Goal: Check status

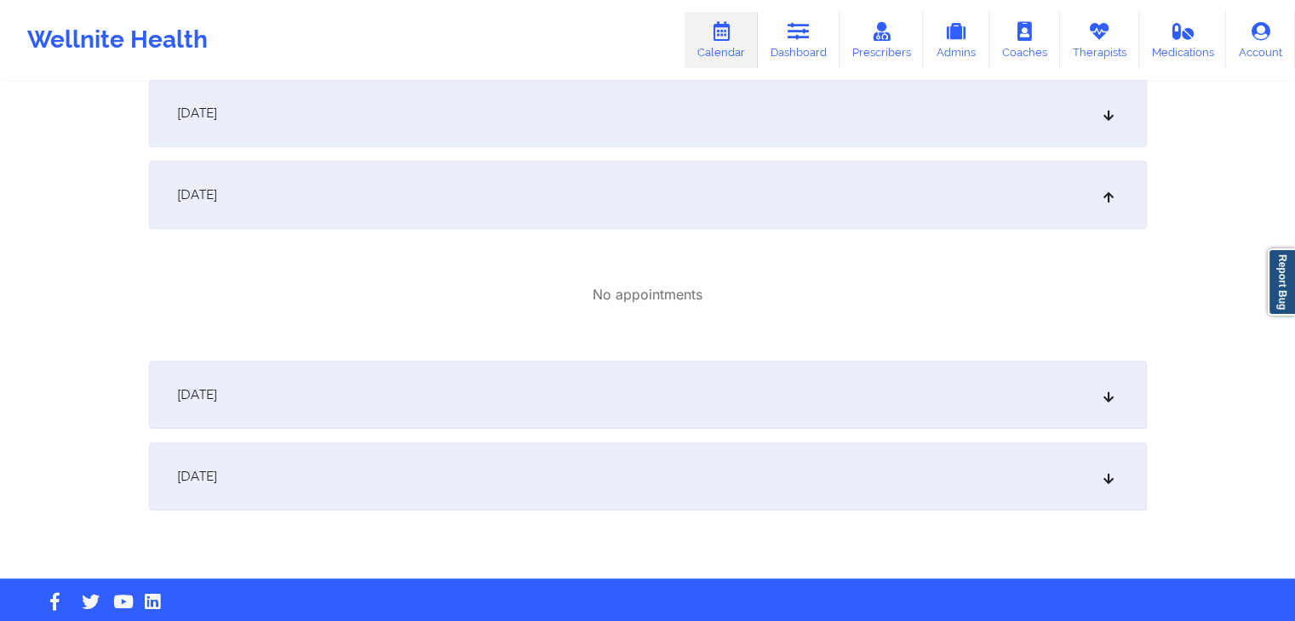
click at [718, 38] on icon at bounding box center [721, 31] width 22 height 19
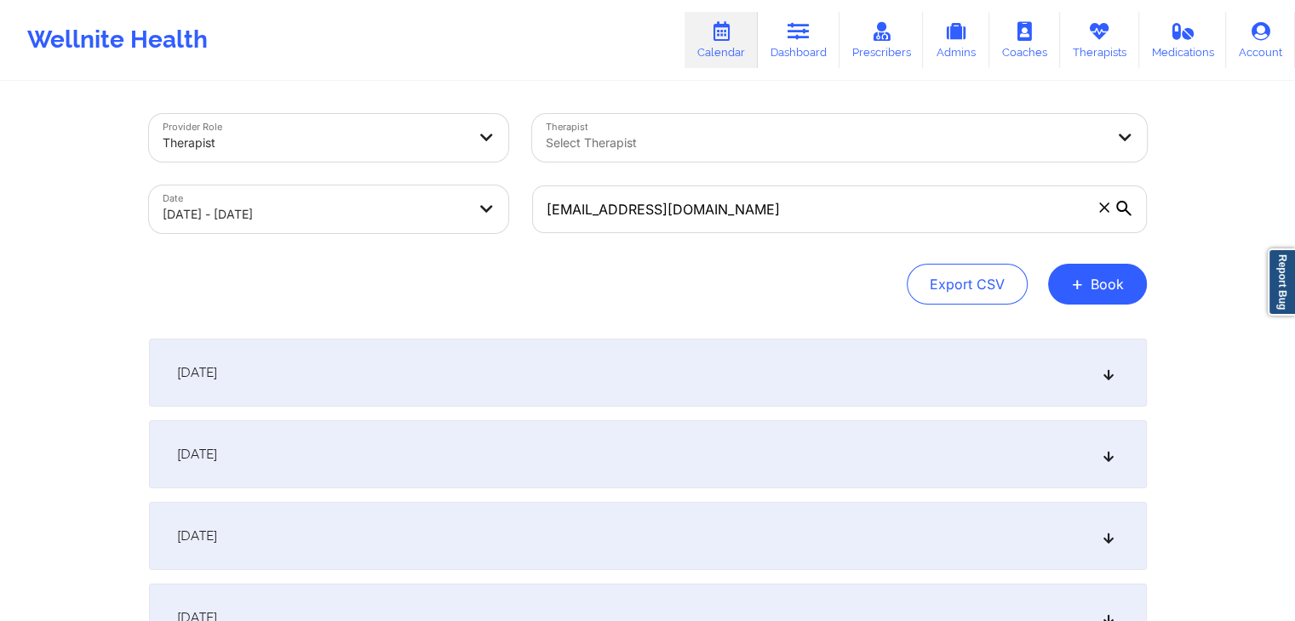
click at [1106, 209] on icon at bounding box center [1104, 208] width 10 height 10
click at [1106, 209] on input "[EMAIL_ADDRESS][DOMAIN_NAME]" at bounding box center [839, 210] width 615 height 48
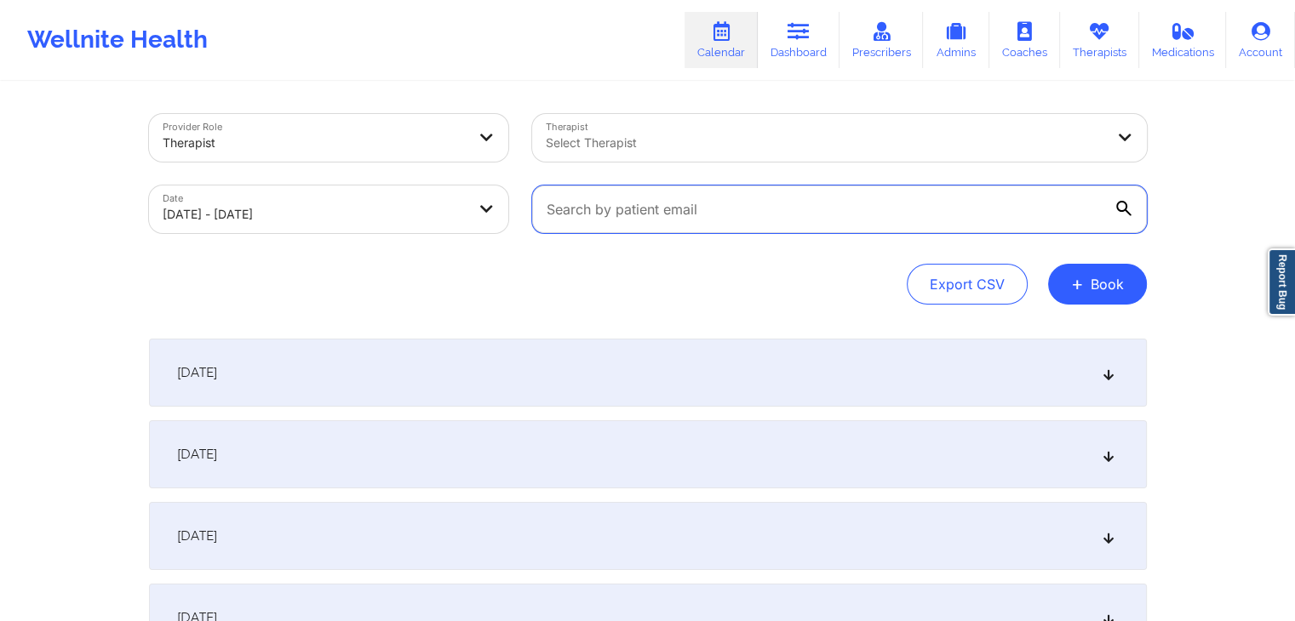
paste input "[EMAIL_ADDRESS][PERSON_NAME][DOMAIN_NAME]"
type input "[EMAIL_ADDRESS][PERSON_NAME][DOMAIN_NAME]"
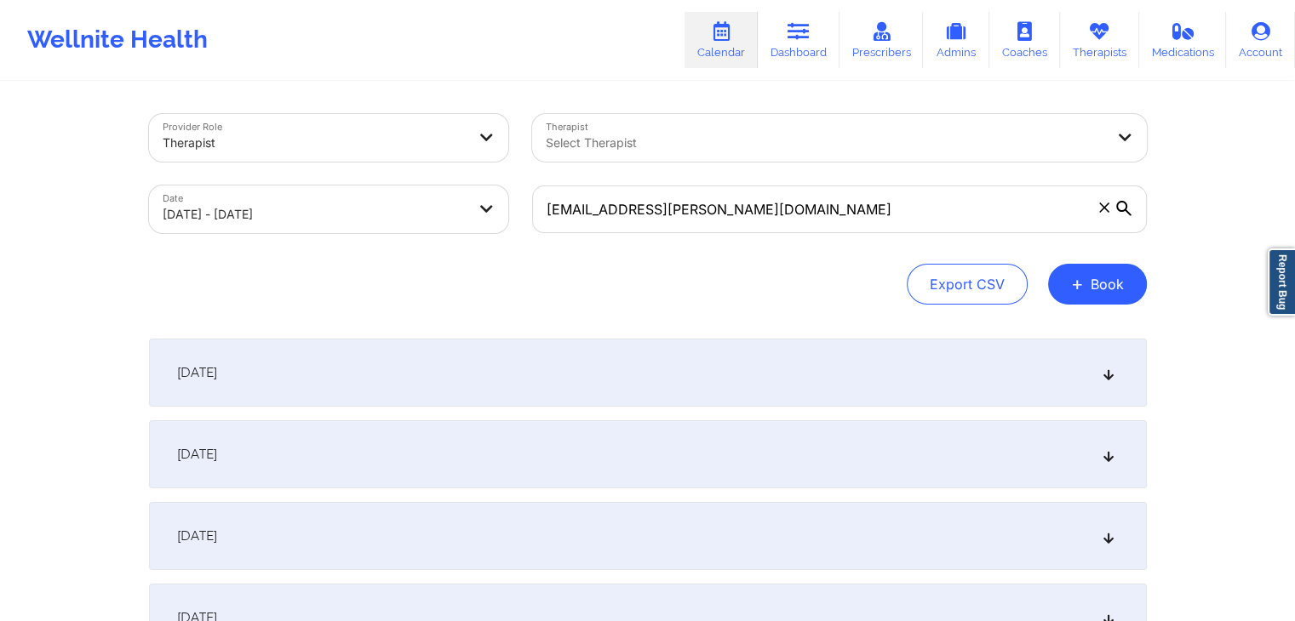
select select "2025-9"
select select "2025-10"
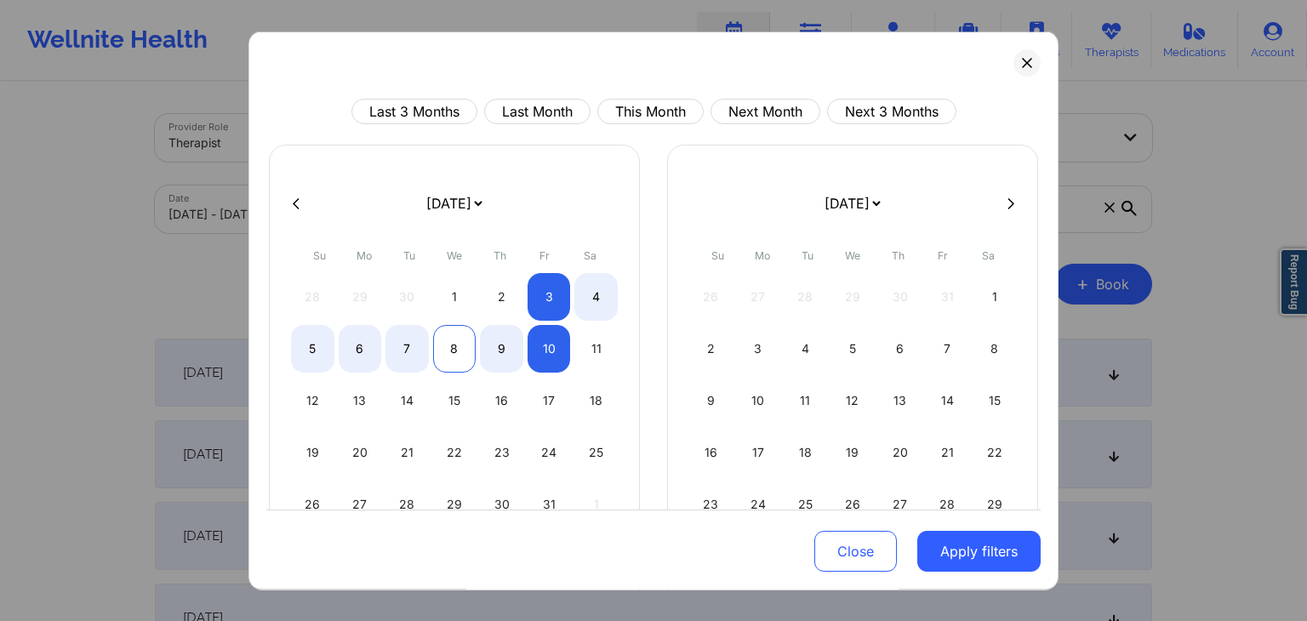
click at [454, 352] on div "8" at bounding box center [454, 349] width 43 height 48
select select "2025-9"
select select "2025-10"
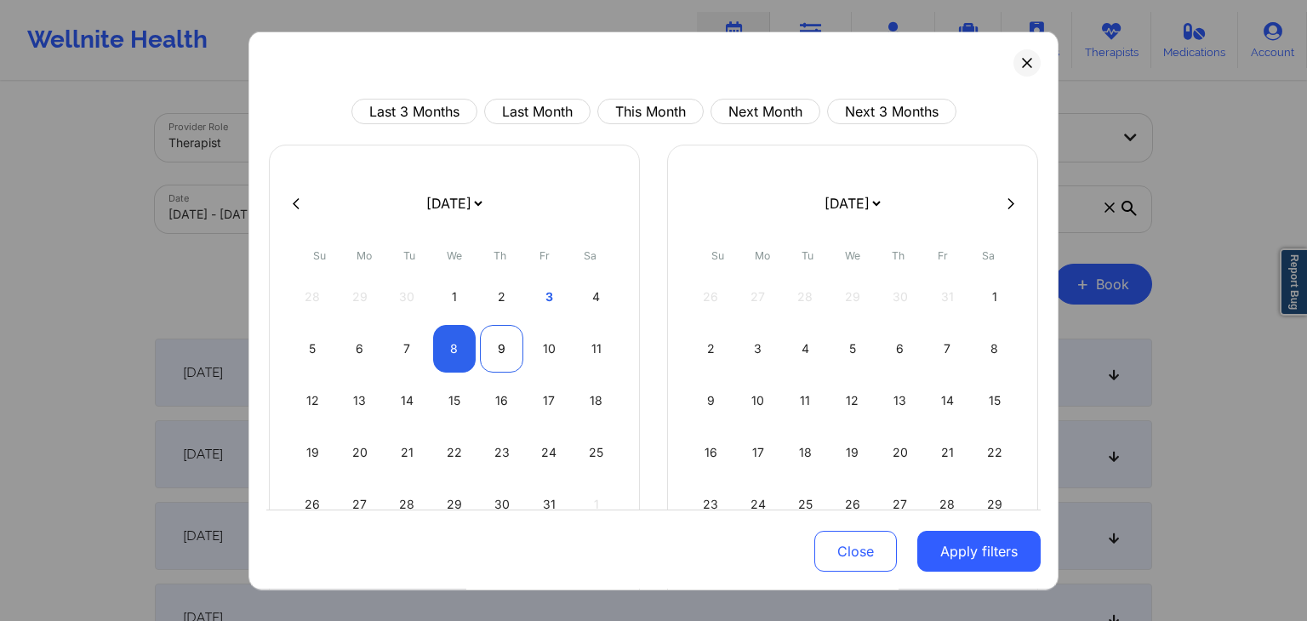
select select "2025-9"
select select "2025-10"
click at [489, 352] on div "9" at bounding box center [501, 349] width 43 height 48
select select "2025-9"
select select "2025-10"
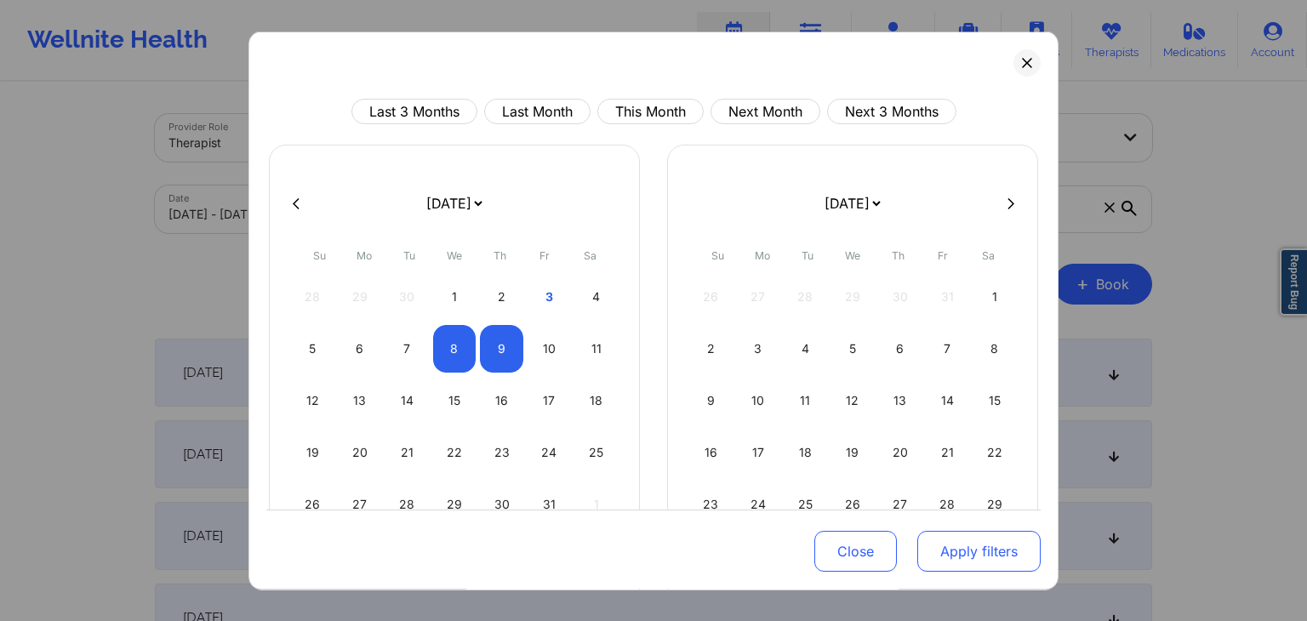
click at [930, 550] on button "Apply filters" at bounding box center [978, 552] width 123 height 41
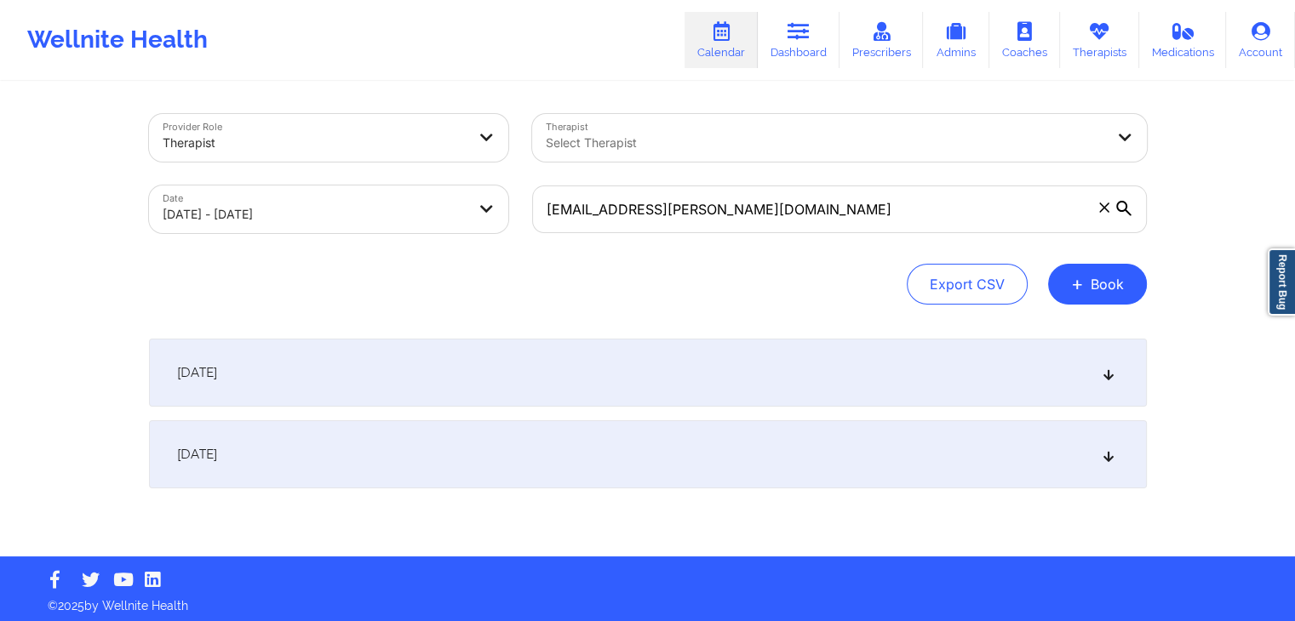
click at [793, 394] on div "[DATE]" at bounding box center [648, 373] width 998 height 68
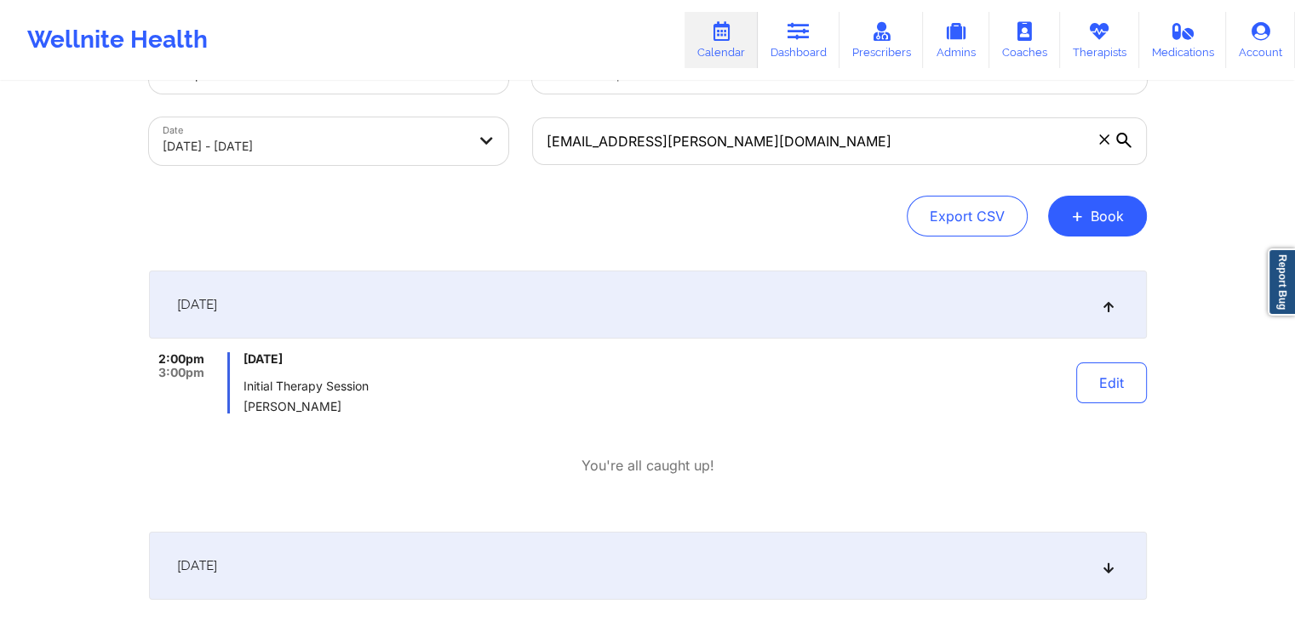
scroll to position [78, 0]
